Goal: Check status: Check status

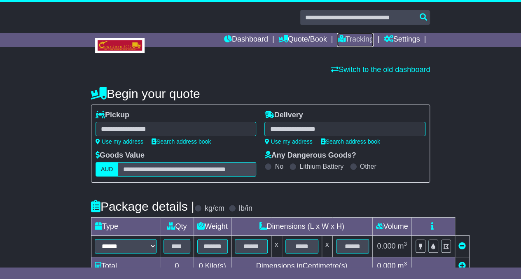
click at [359, 39] on link "Tracking" at bounding box center [355, 40] width 36 height 14
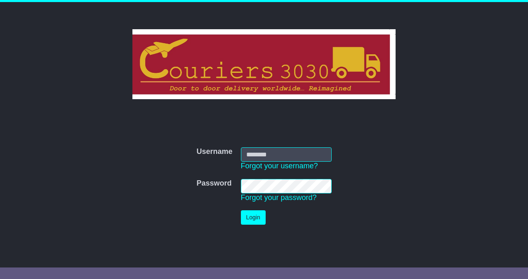
type input "**********"
click at [248, 221] on button "Login" at bounding box center [253, 218] width 25 height 14
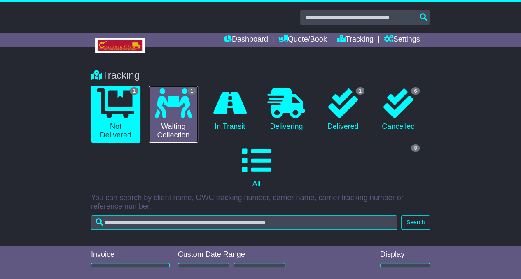
click at [174, 122] on link "1 Waiting Collection" at bounding box center [173, 114] width 49 height 57
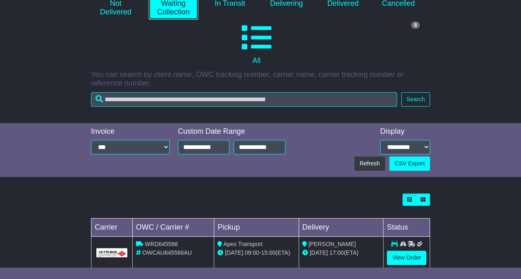
scroll to position [141, 0]
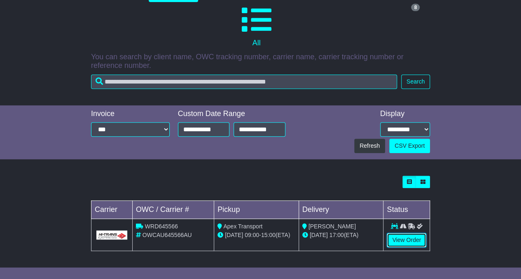
click at [410, 243] on link "View Order" at bounding box center [407, 240] width 40 height 14
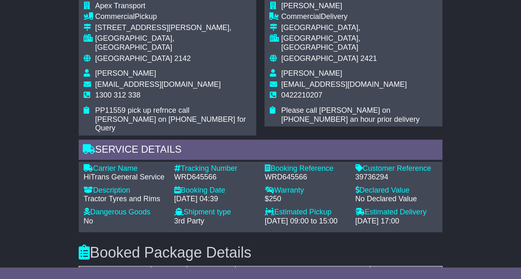
scroll to position [470, 0]
click at [196, 174] on div "WRD645566" at bounding box center [215, 178] width 82 height 9
copy div "WRD645566"
